Goal: Check status: Check status

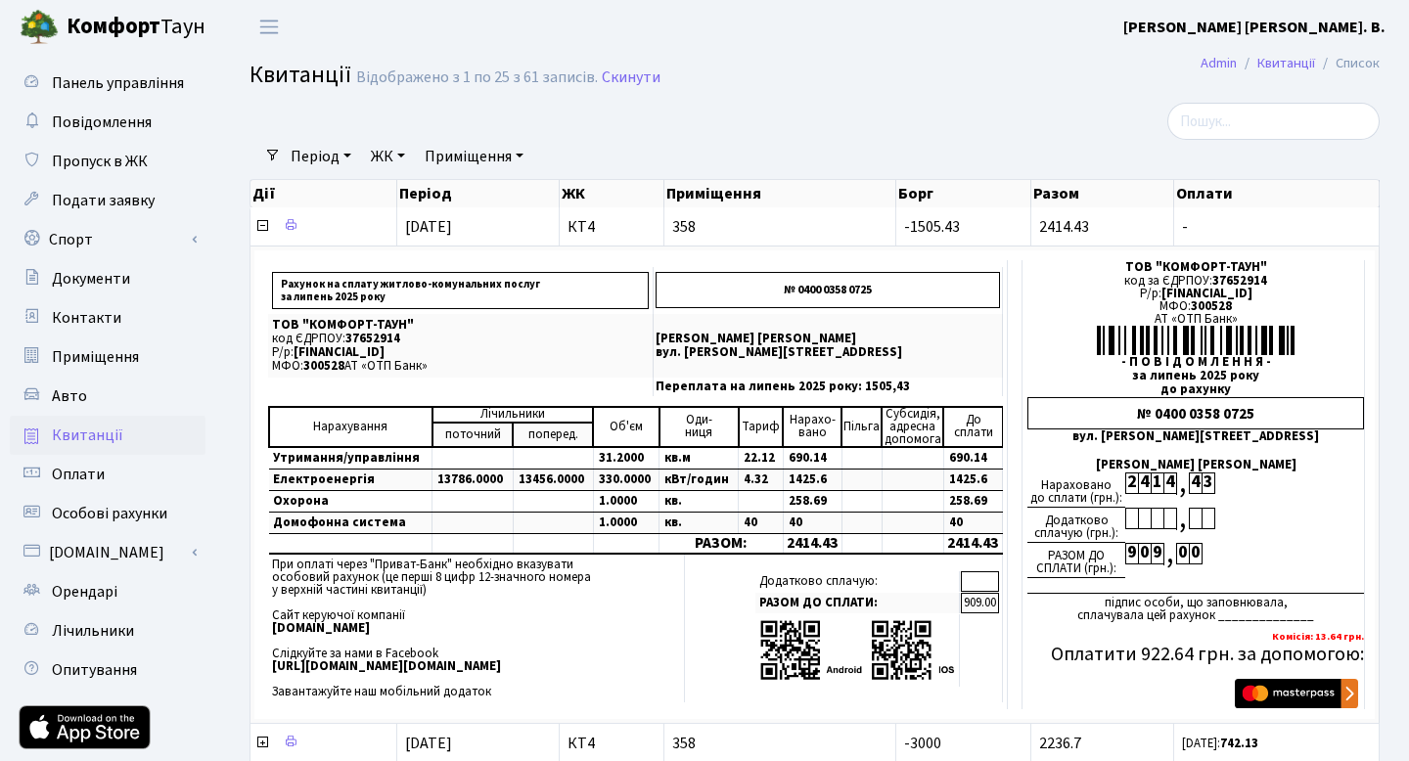
select select "25"
click at [89, 82] on span "Панель управління" at bounding box center [118, 83] width 132 height 22
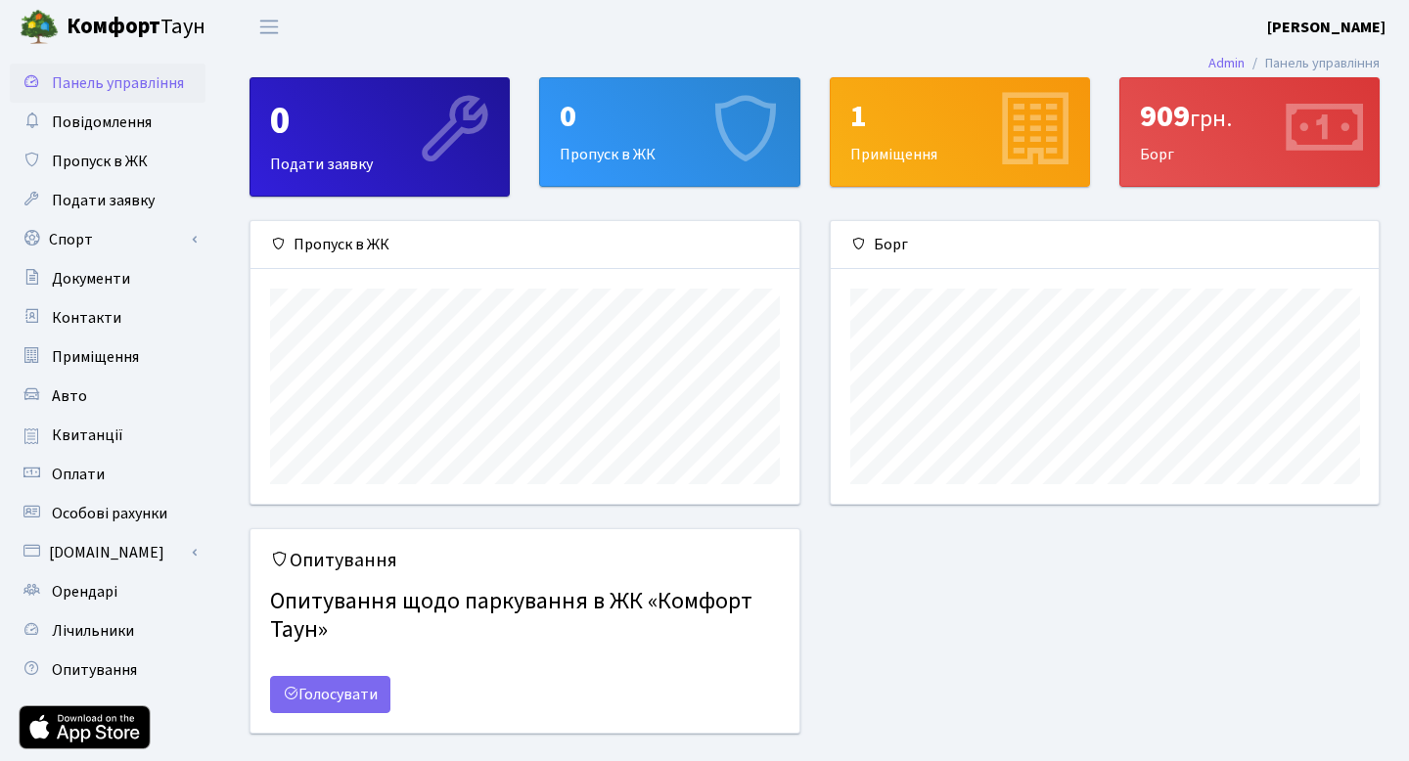
scroll to position [283, 548]
click at [1220, 121] on span "грн." at bounding box center [1211, 119] width 42 height 34
click at [50, 481] on link "Оплати" at bounding box center [108, 474] width 196 height 39
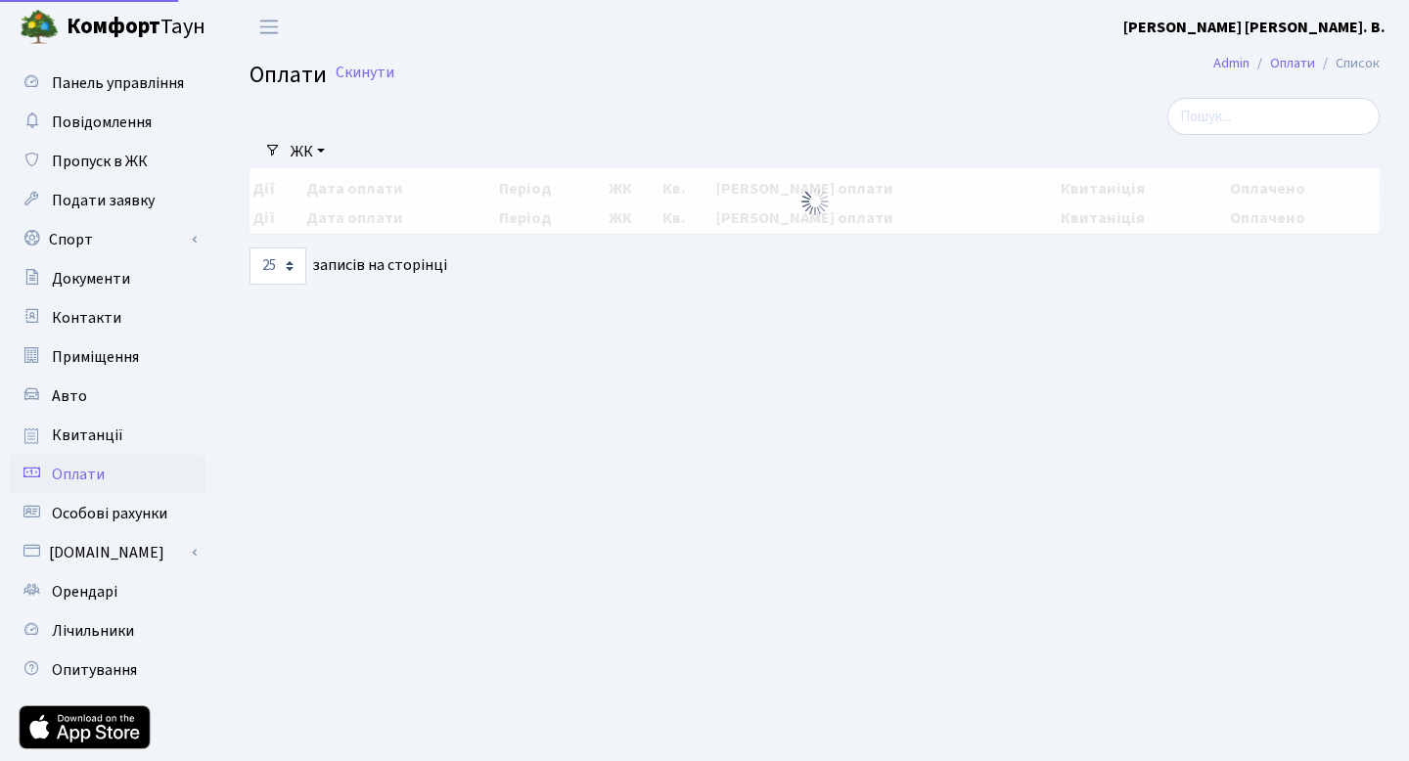
select select "25"
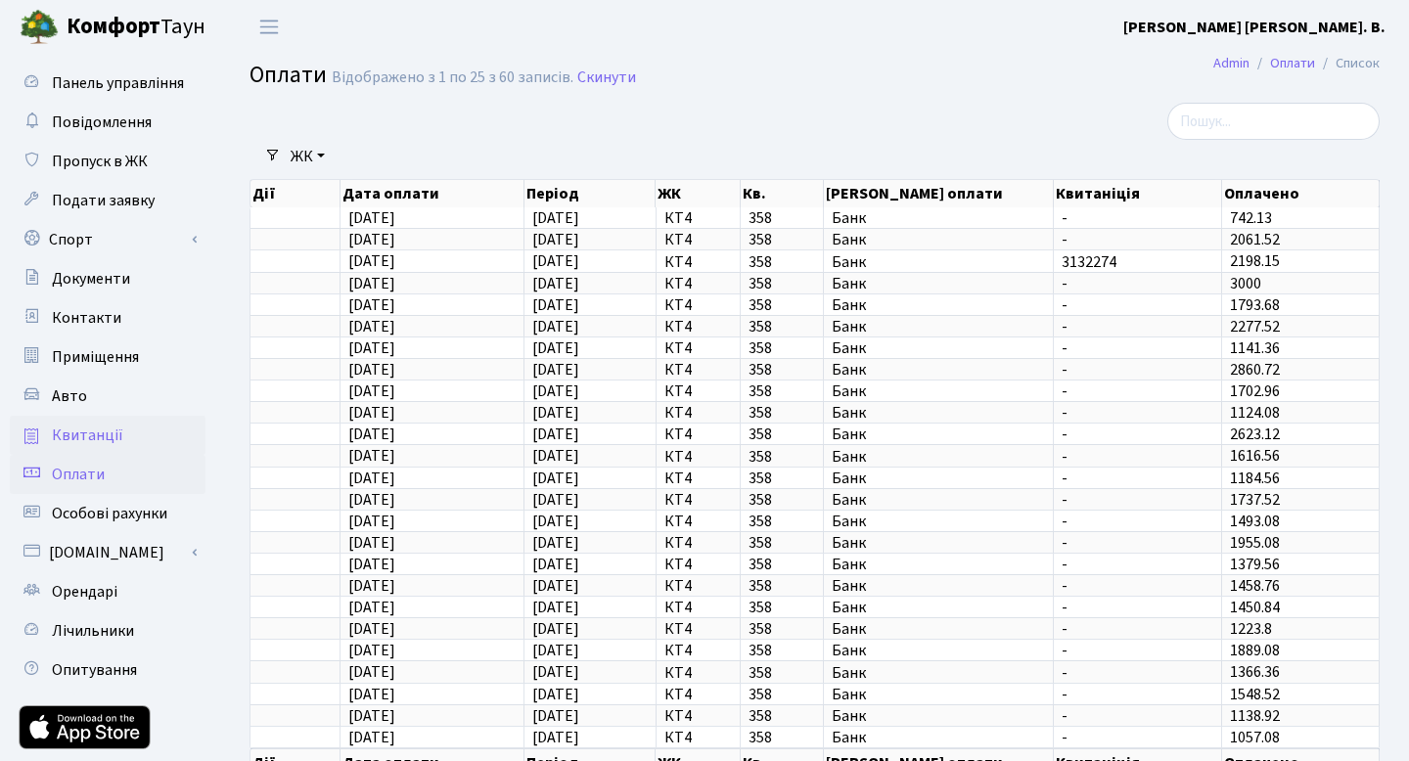
click at [90, 431] on span "Квитанції" at bounding box center [87, 436] width 71 height 22
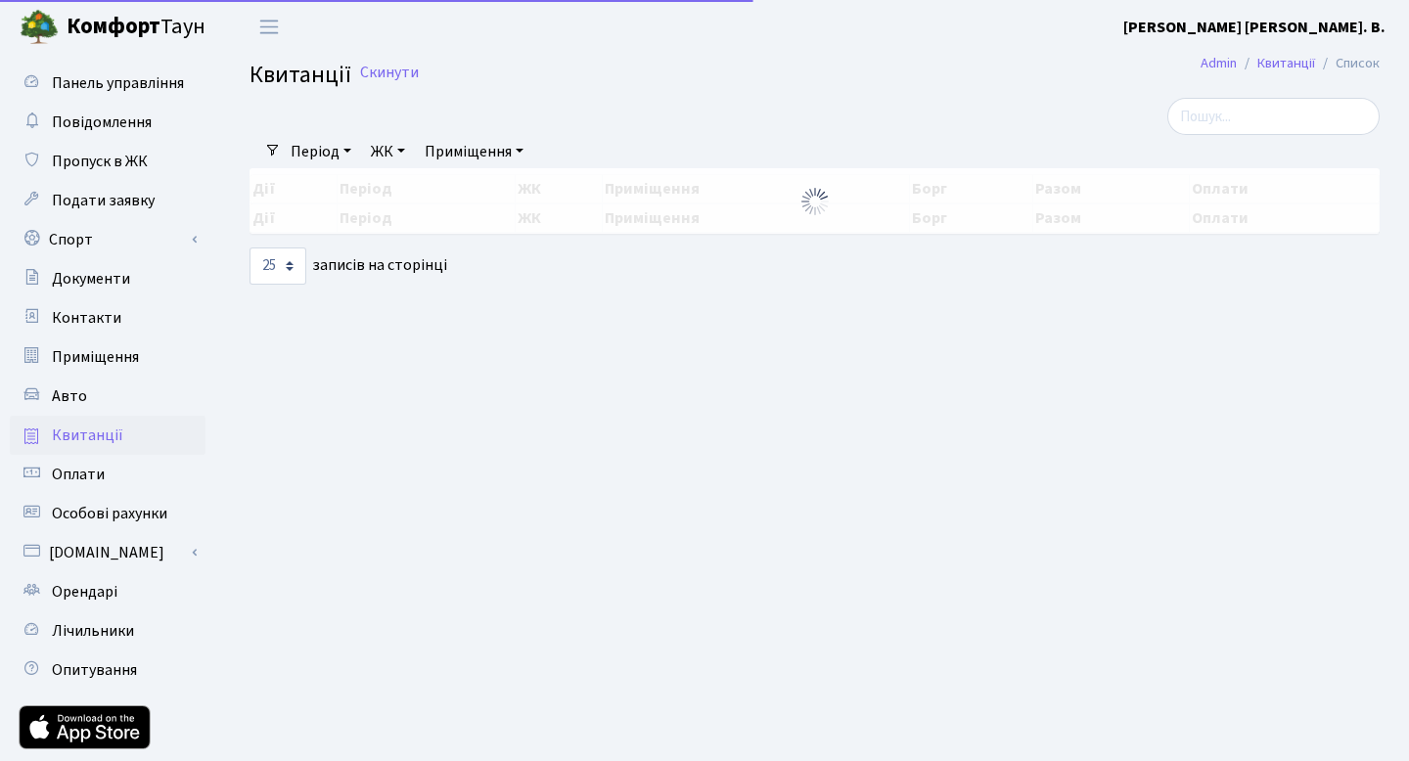
select select "25"
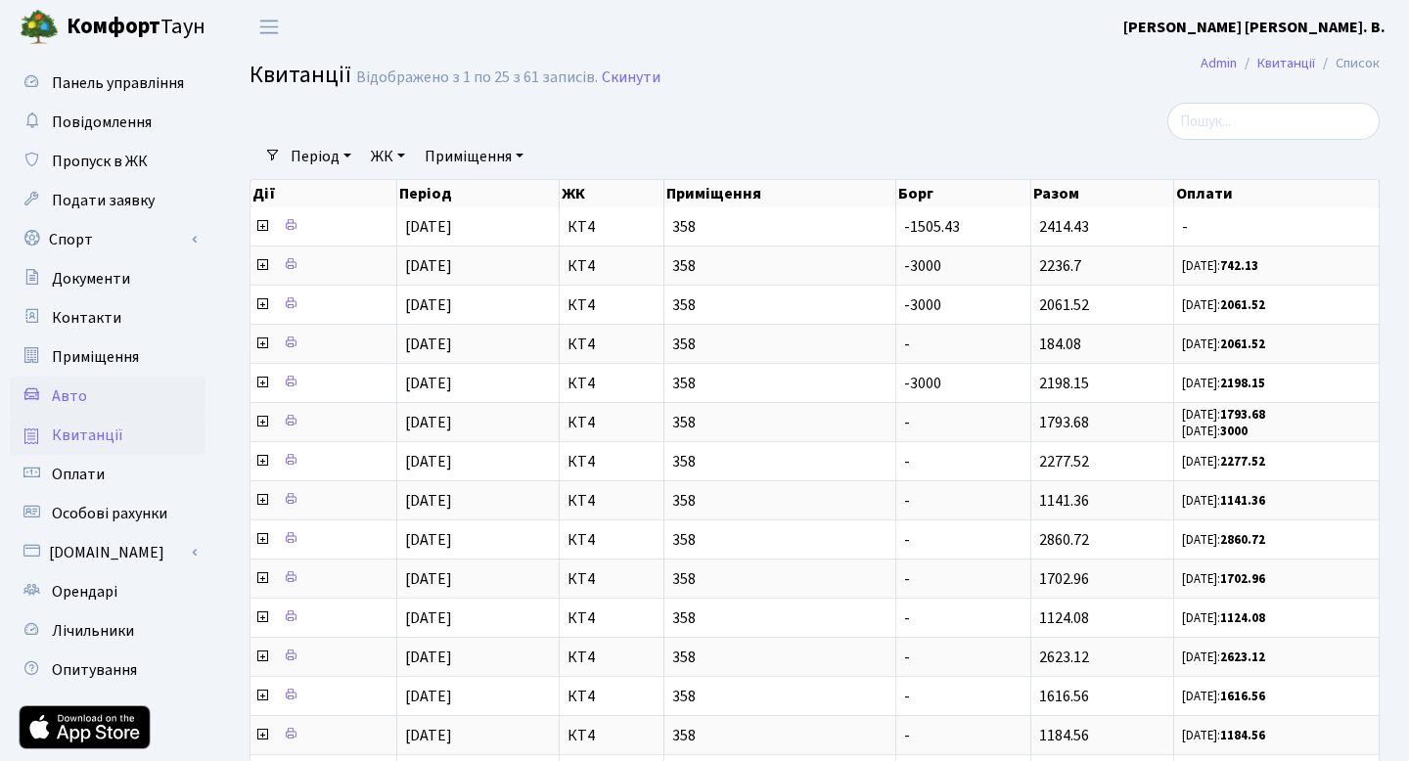
click at [74, 393] on span "Авто" at bounding box center [69, 397] width 35 height 22
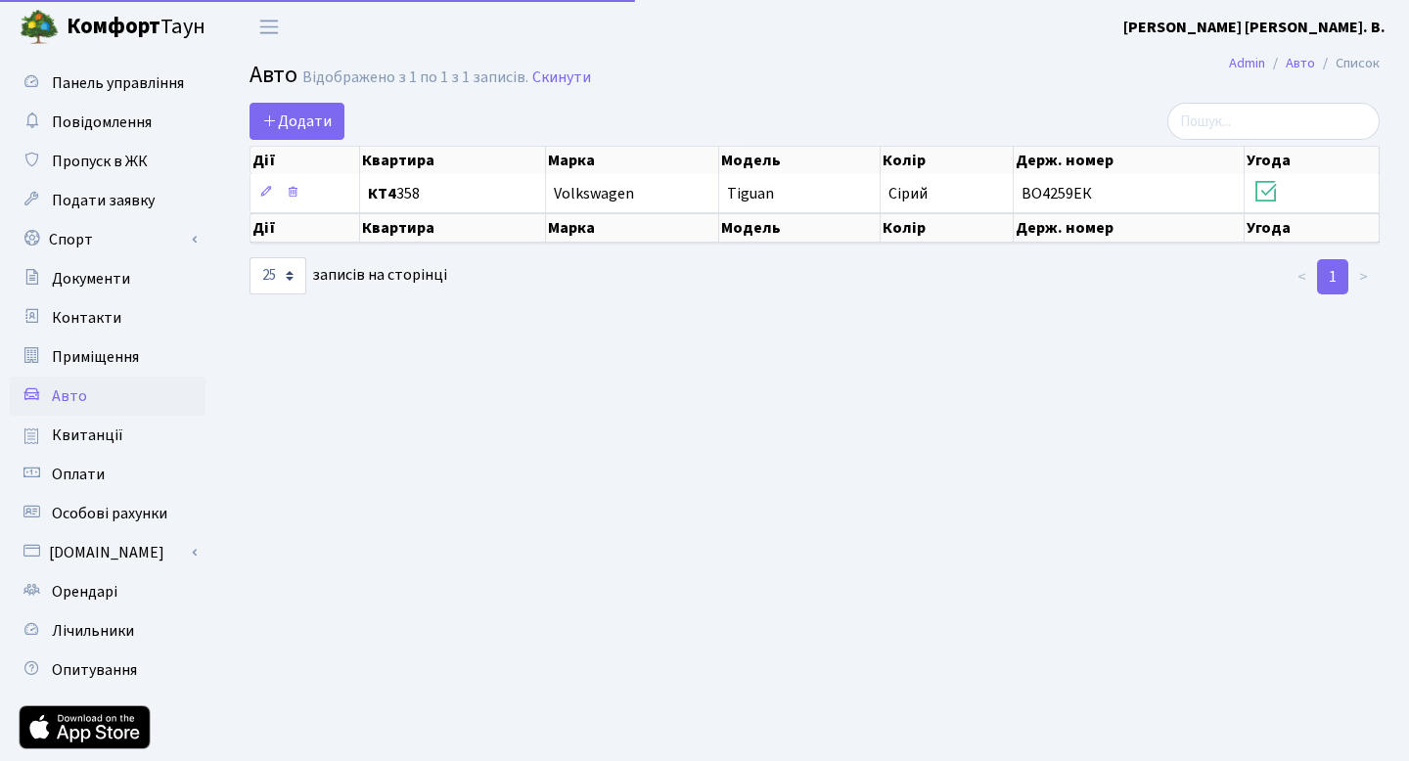
select select "25"
click at [106, 360] on span "Приміщення" at bounding box center [95, 357] width 87 height 22
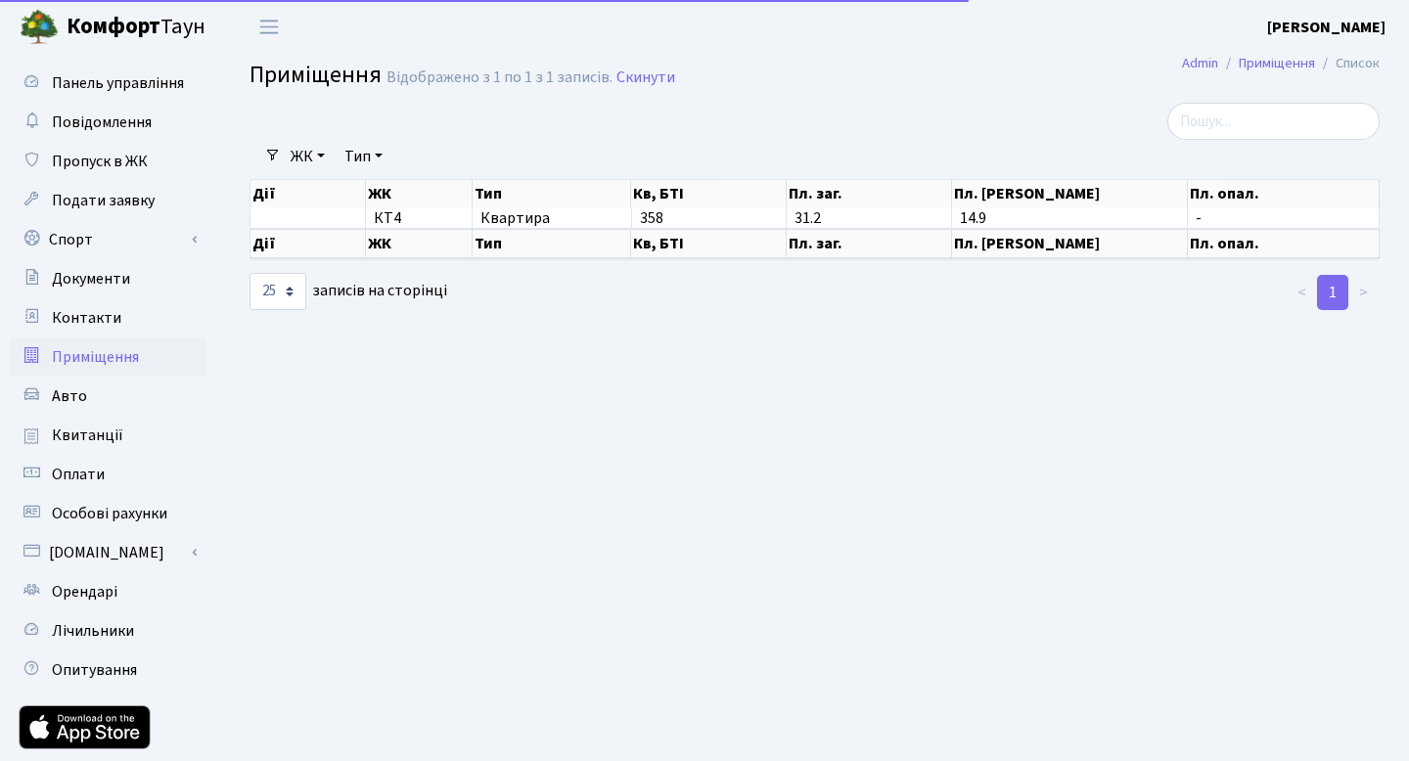
select select "25"
click at [74, 480] on span "Оплати" at bounding box center [78, 475] width 53 height 22
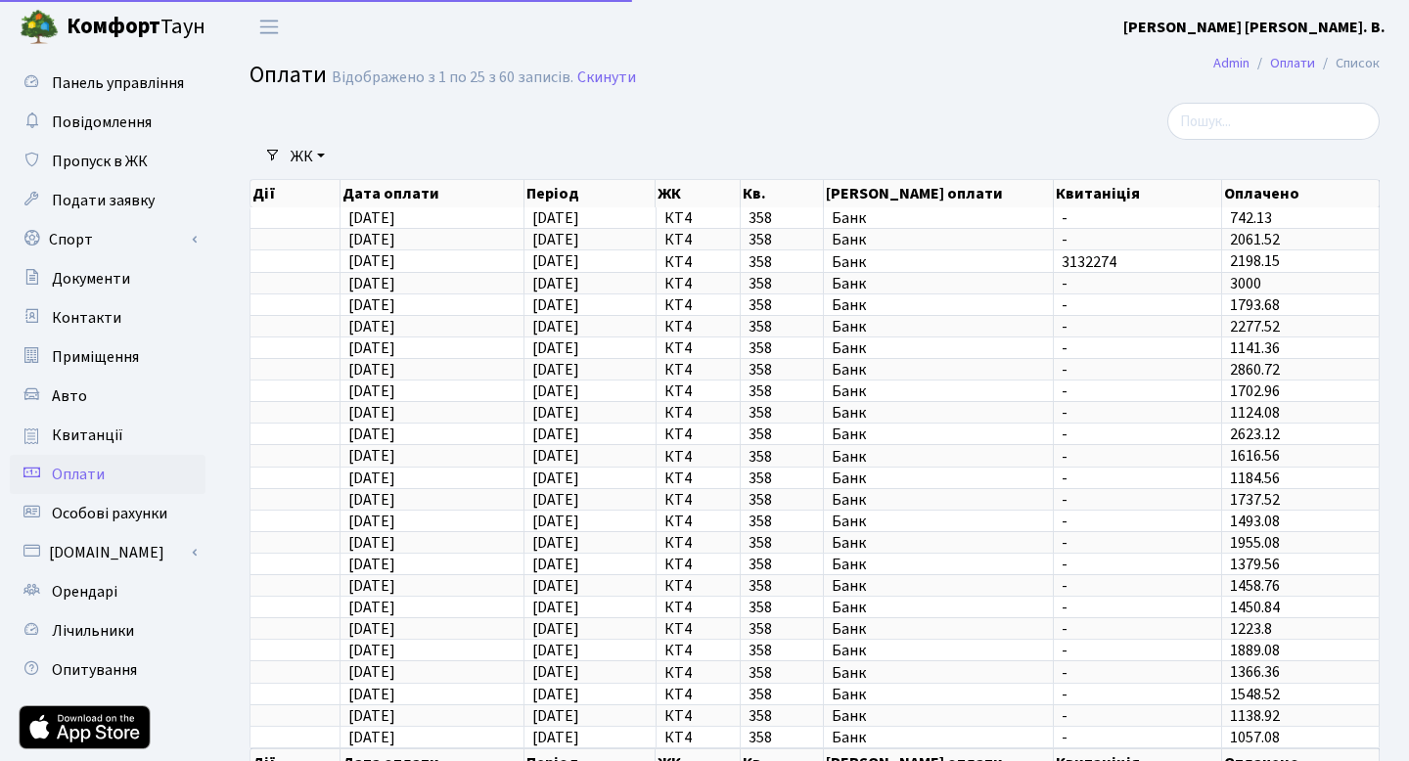
select select "25"
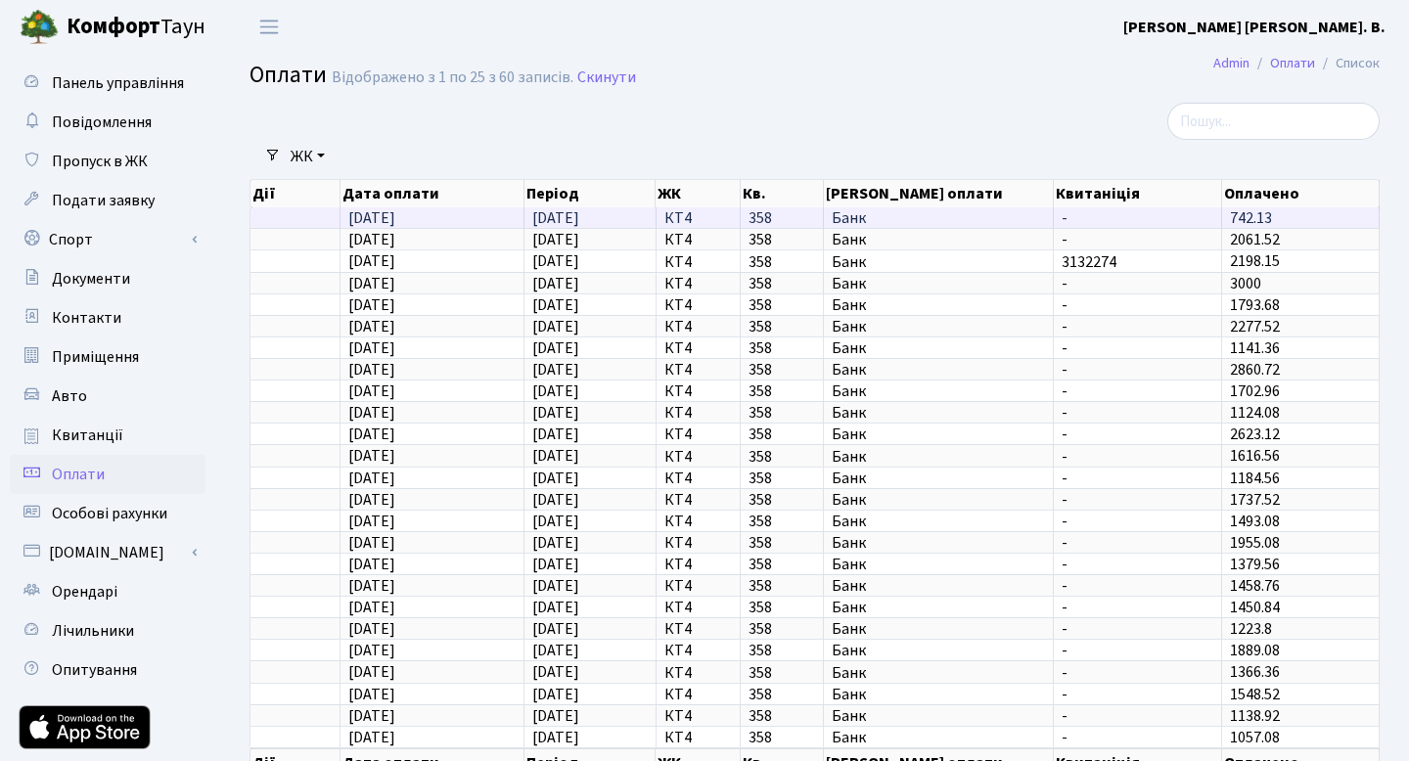
click at [388, 222] on span "23.07.2025" at bounding box center [371, 218] width 47 height 22
click at [386, 207] on span "23.07.2025" at bounding box center [371, 218] width 47 height 22
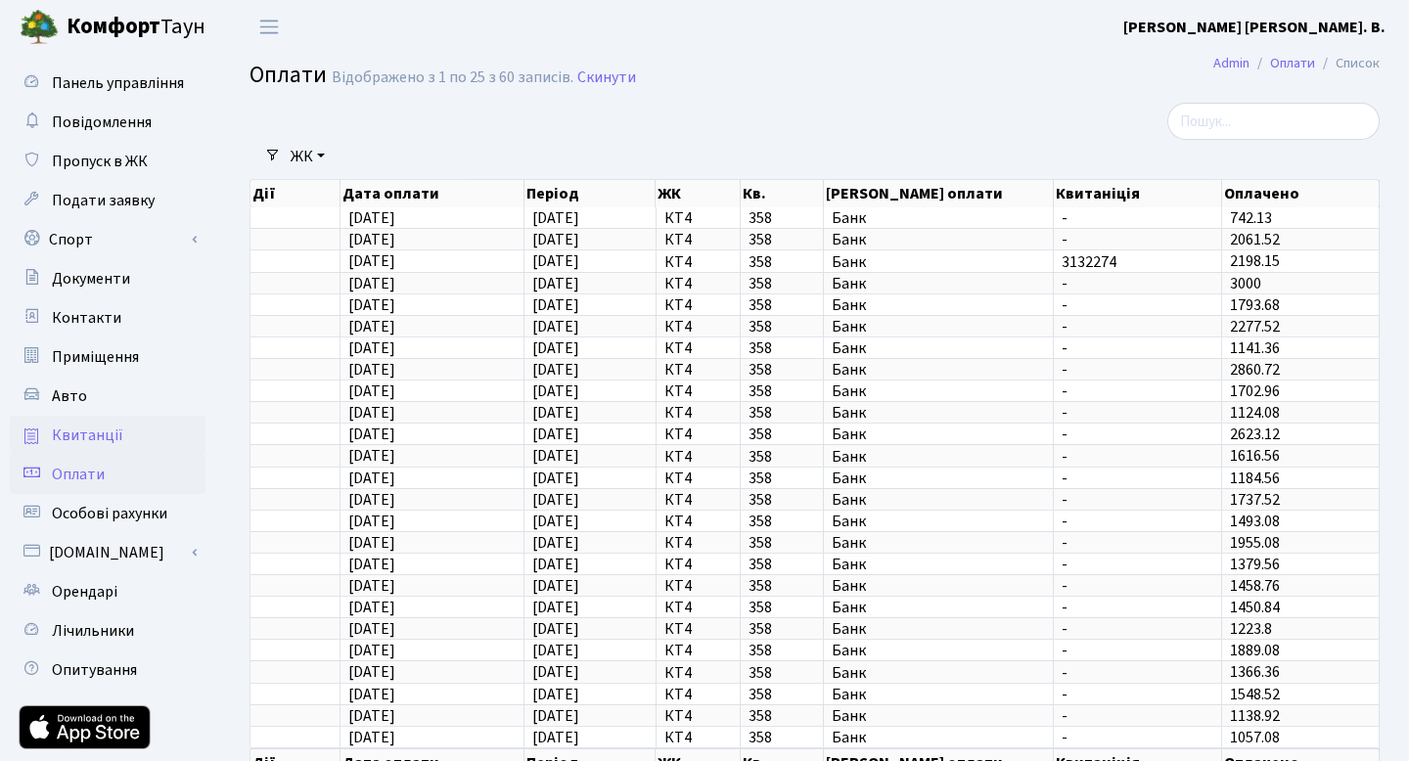
click at [128, 435] on link "Квитанції" at bounding box center [108, 435] width 196 height 39
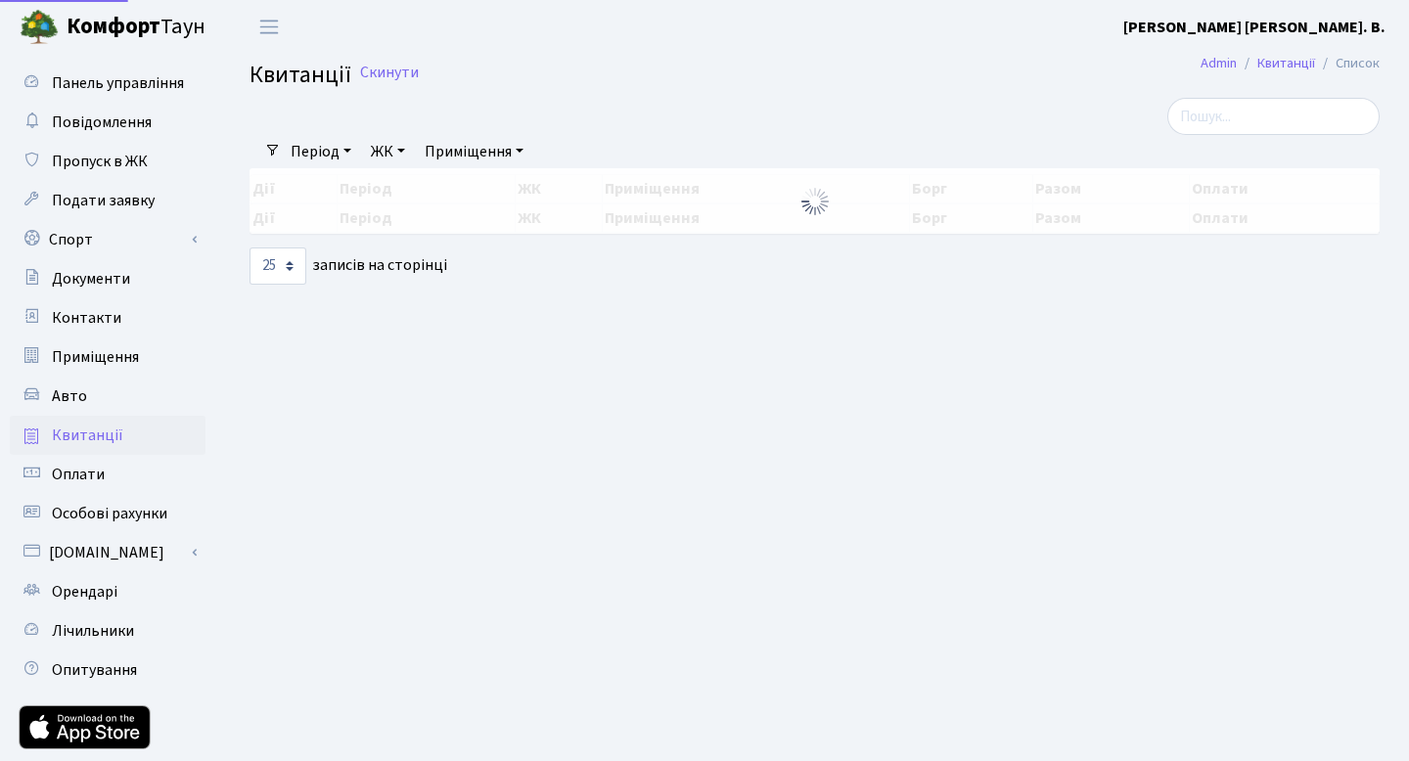
select select "25"
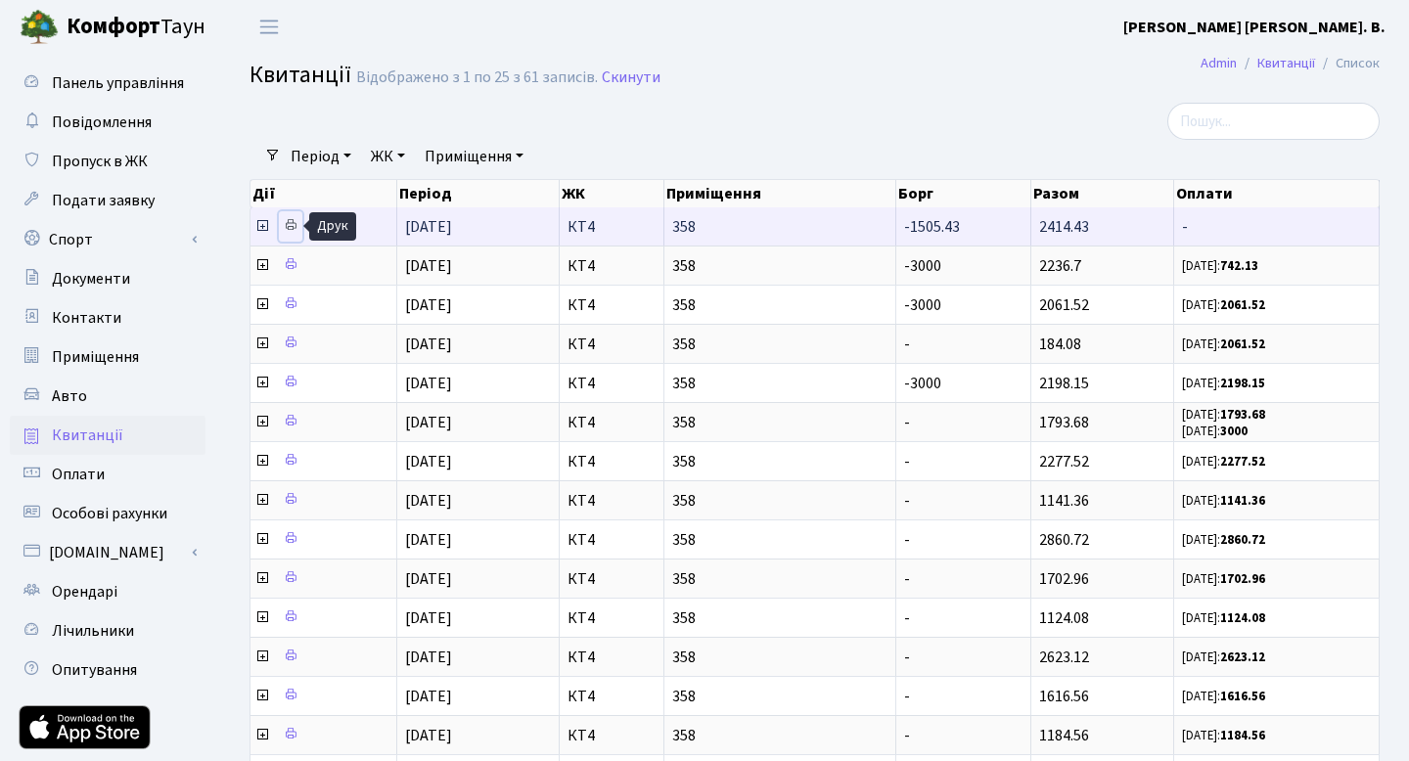
click at [292, 225] on icon at bounding box center [291, 225] width 14 height 14
